Goal: Task Accomplishment & Management: Manage account settings

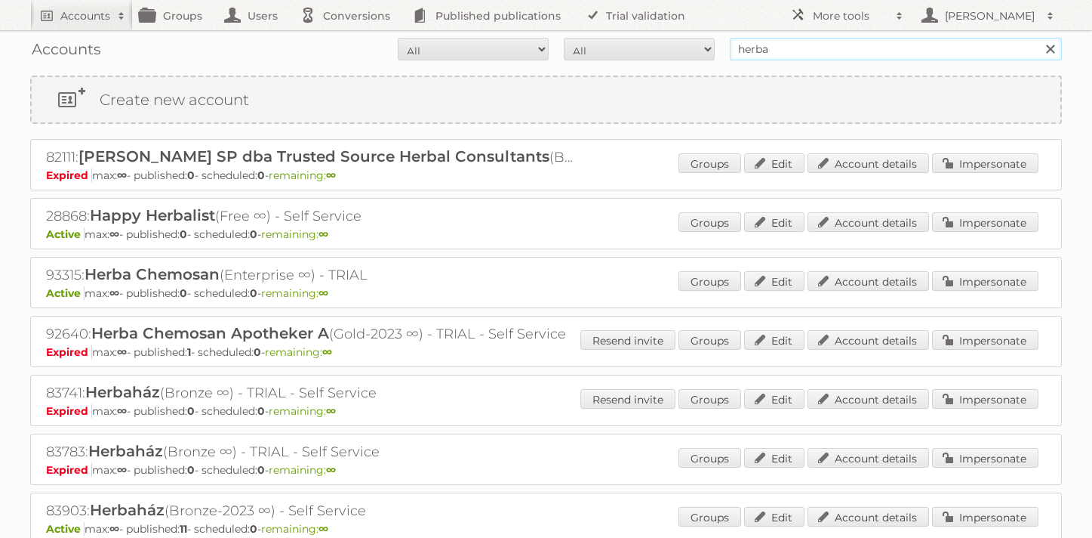
click at [775, 53] on input "herba" at bounding box center [896, 49] width 332 height 23
type input "herba"
click at [761, 276] on link "Edit" at bounding box center [774, 281] width 60 height 20
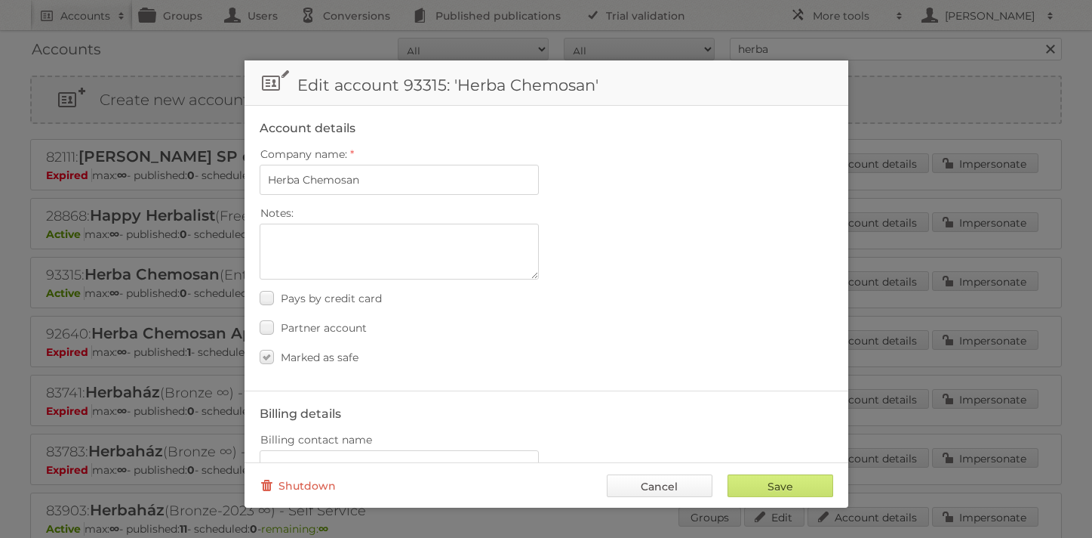
click at [654, 487] on link "Cancel" at bounding box center [660, 485] width 106 height 23
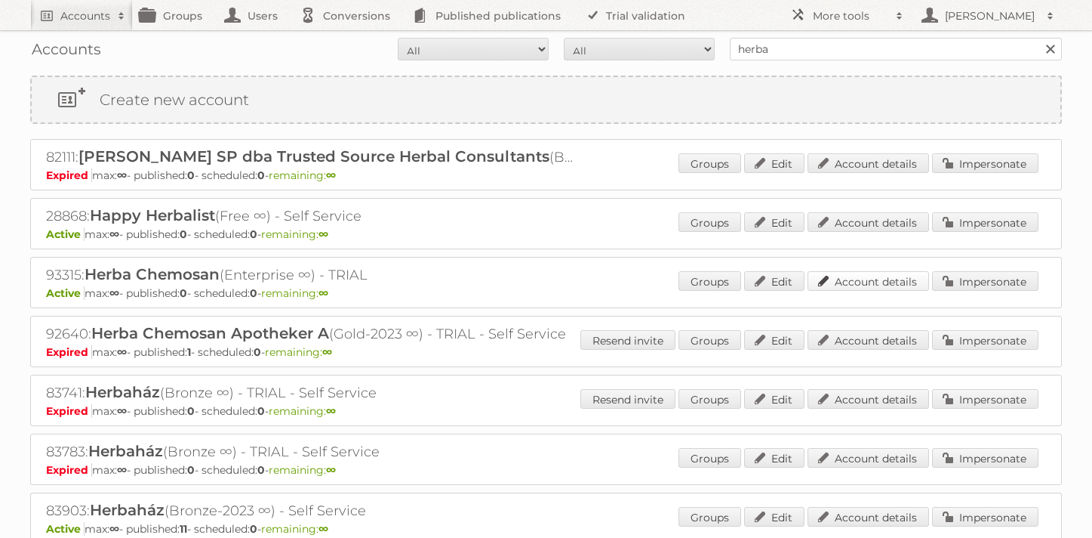
click at [900, 285] on link "Account details" at bounding box center [869, 281] width 122 height 20
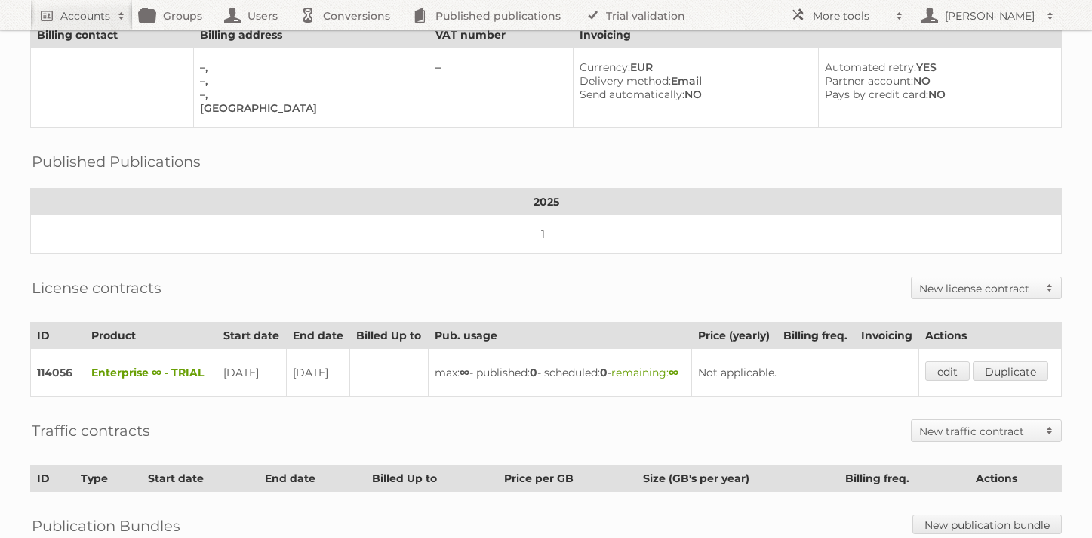
scroll to position [119, 0]
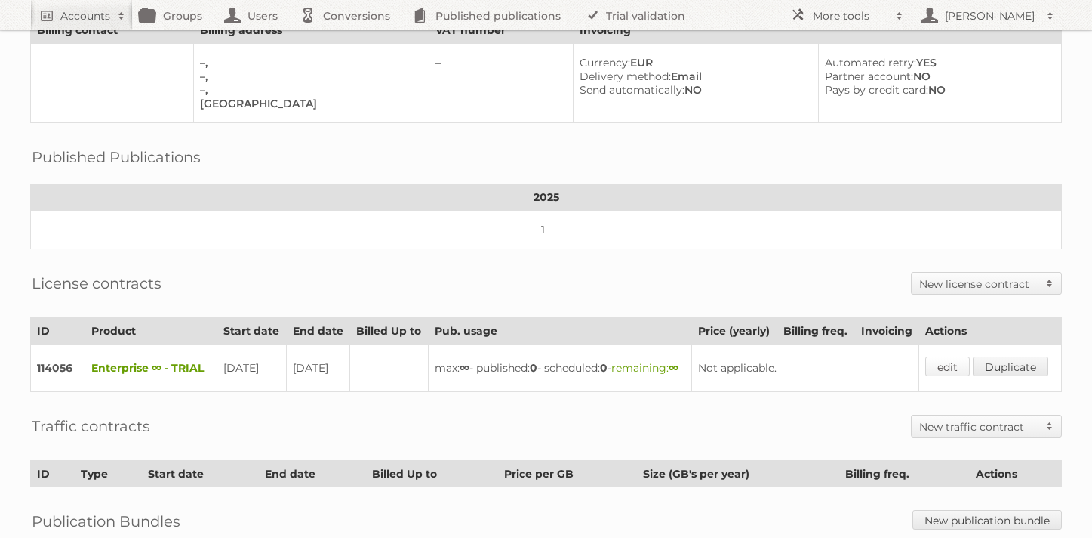
click at [945, 370] on link "edit" at bounding box center [948, 366] width 45 height 20
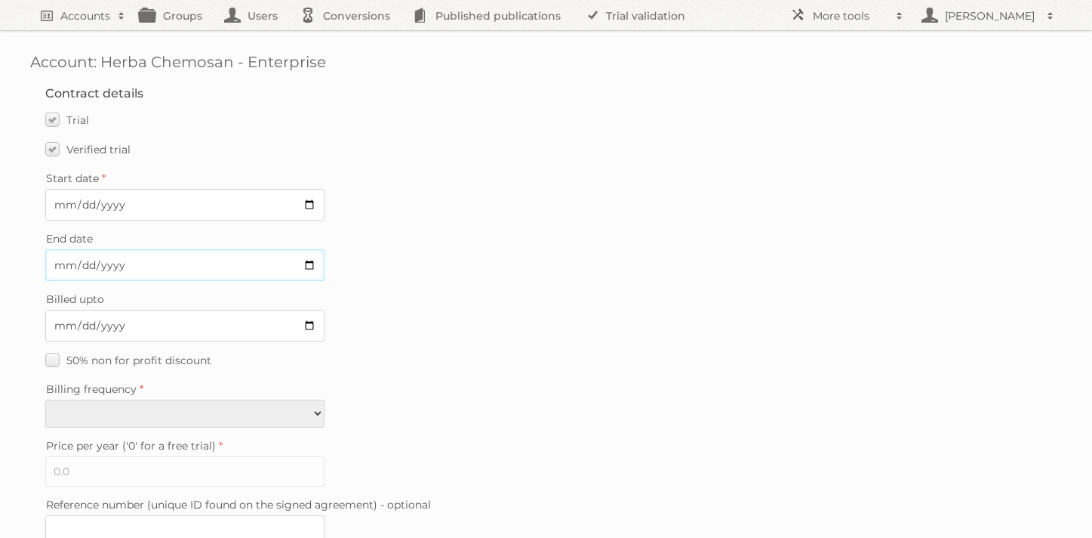
click at [234, 260] on input "[DATE]" at bounding box center [184, 265] width 279 height 32
click at [309, 265] on input "[DATE]" at bounding box center [184, 265] width 279 height 32
type input "[DATE]"
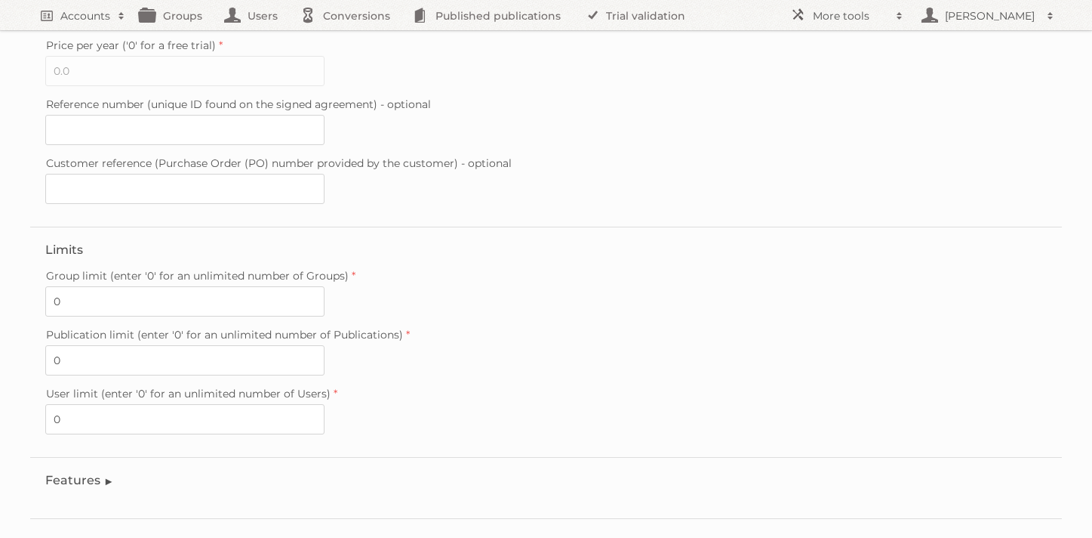
scroll to position [457, 0]
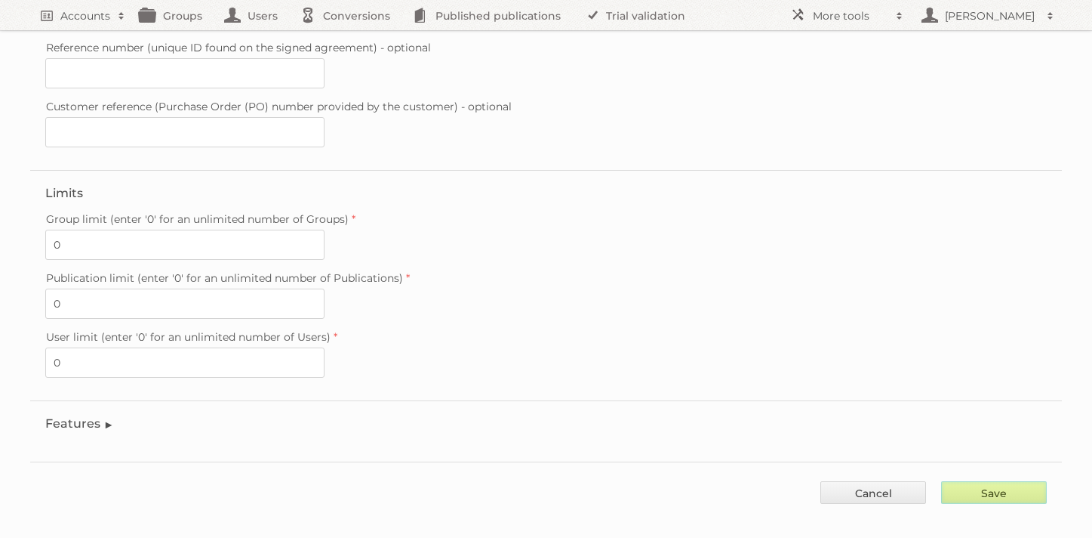
click at [988, 483] on input "Save" at bounding box center [994, 492] width 106 height 23
type input "..."
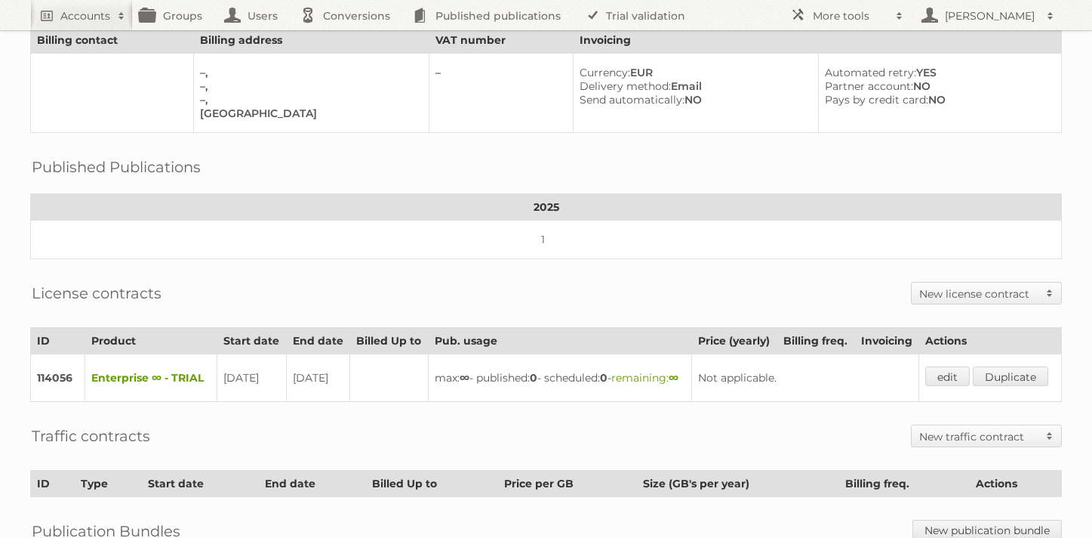
scroll to position [110, 0]
